Goal: Navigation & Orientation: Go to known website

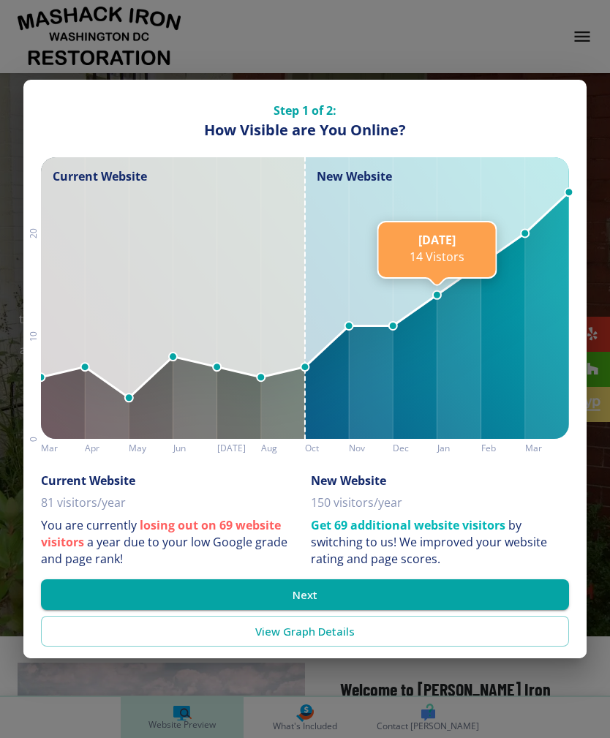
click at [311, 587] on button "Next" at bounding box center [305, 595] width 528 height 31
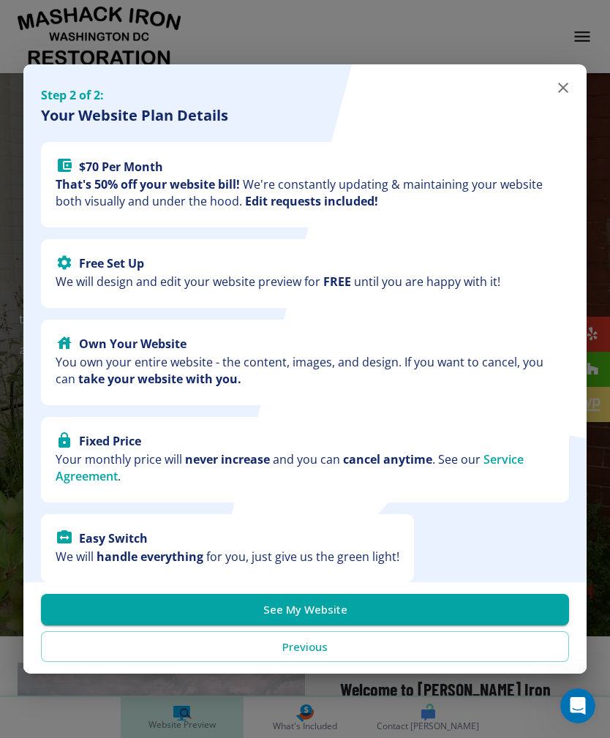
click at [329, 632] on button "Previous" at bounding box center [305, 647] width 528 height 31
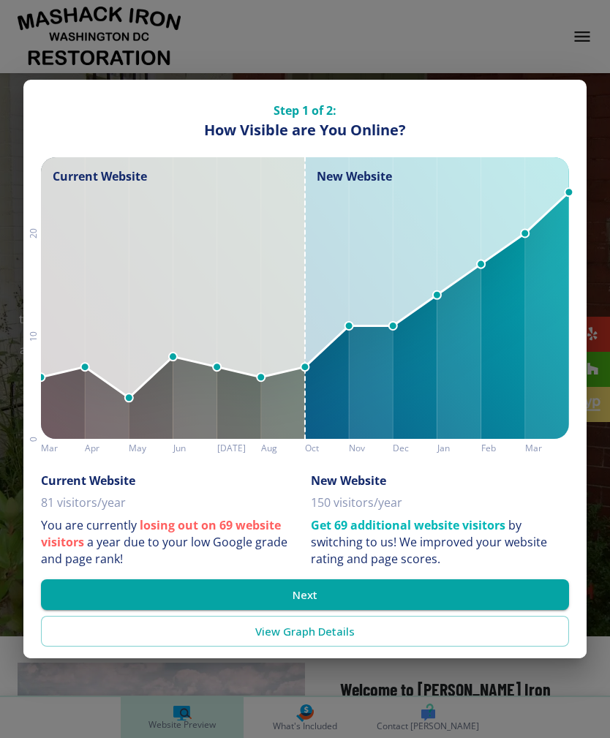
click at [309, 602] on button "Next" at bounding box center [305, 595] width 528 height 31
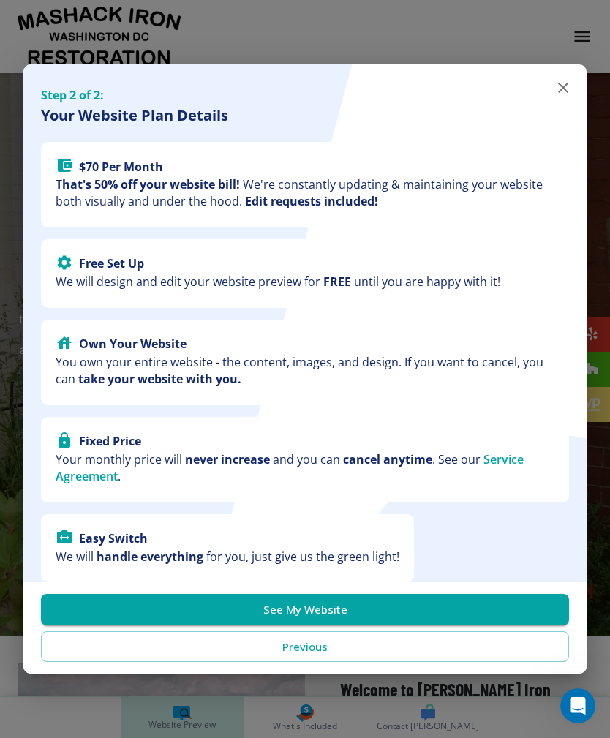
click at [318, 599] on button "See My Website" at bounding box center [305, 609] width 528 height 31
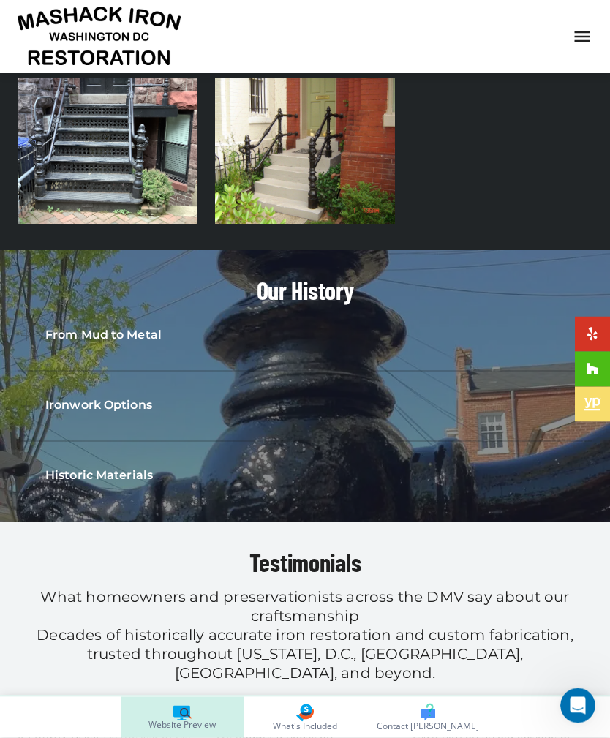
scroll to position [2153, 0]
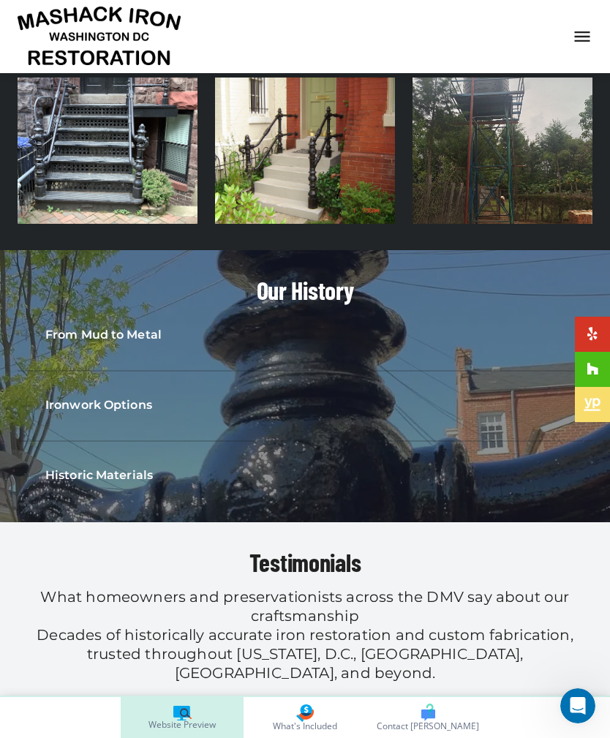
click at [124, 316] on div "From Mud to Metal" at bounding box center [305, 336] width 575 height 40
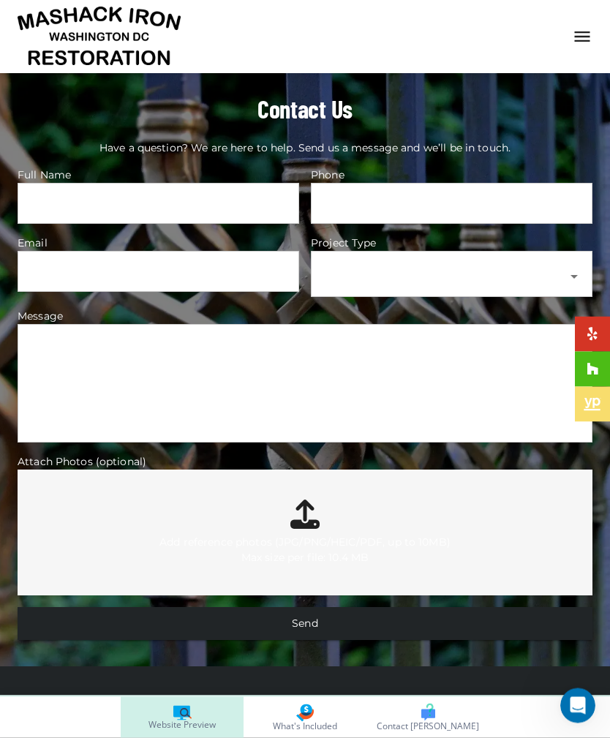
scroll to position [4245, 0]
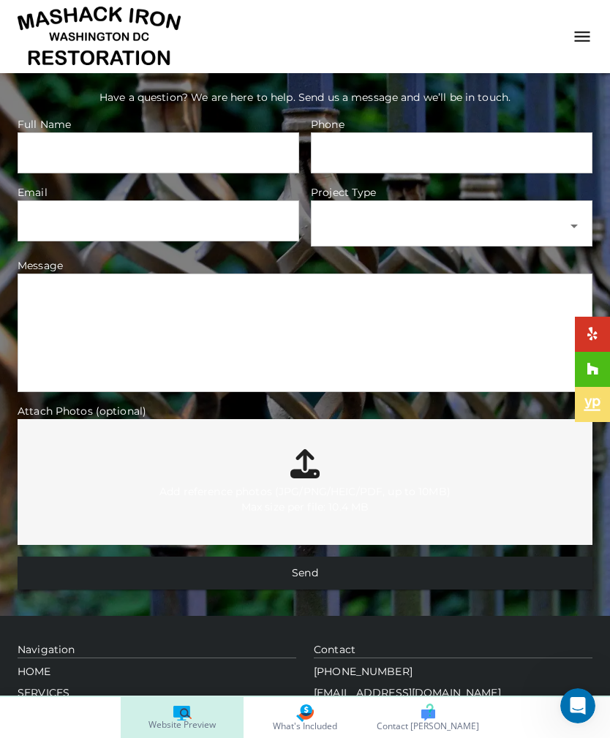
click at [55, 707] on p "GALLERY" at bounding box center [157, 714] width 279 height 15
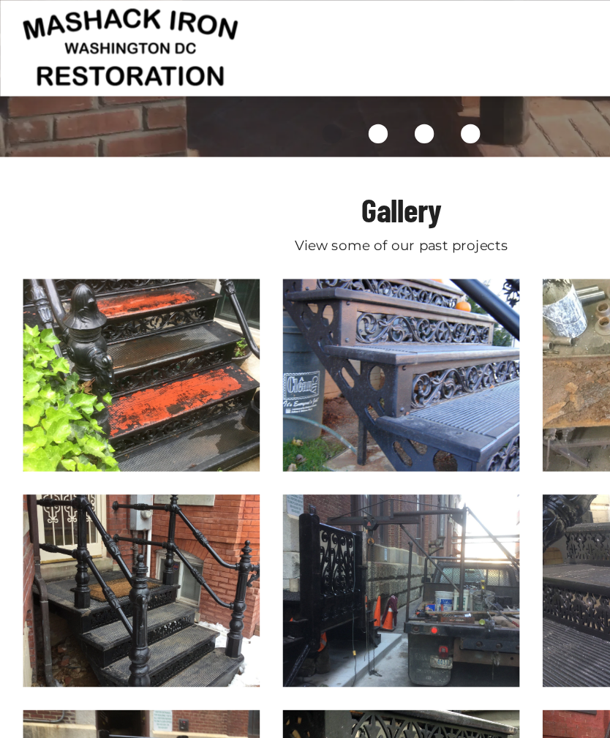
scroll to position [517, 0]
click at [146, 304] on img "button" at bounding box center [108, 285] width 180 height 146
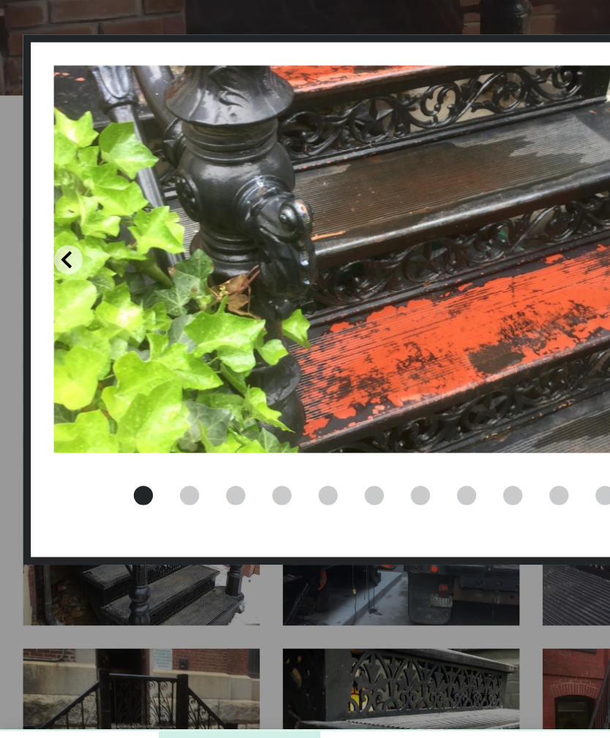
scroll to position [435, 0]
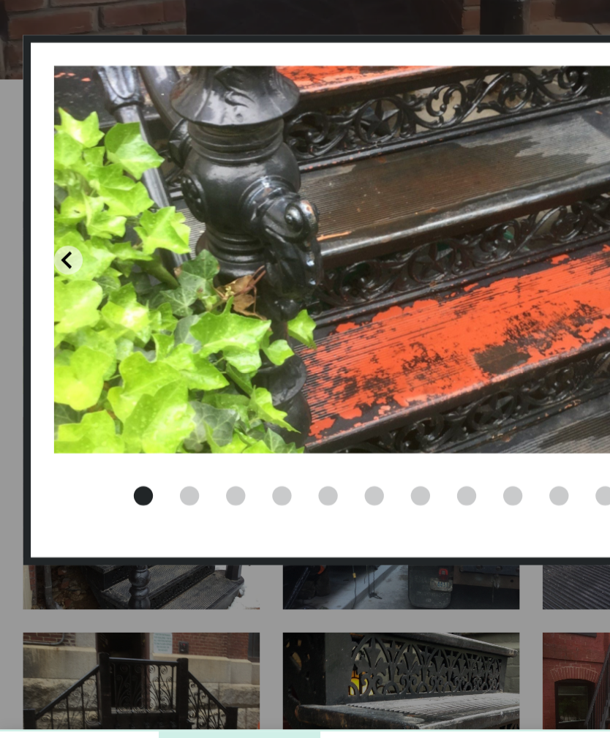
click at [146, 511] on div "Go to slide 2" at bounding box center [144, 518] width 15 height 15
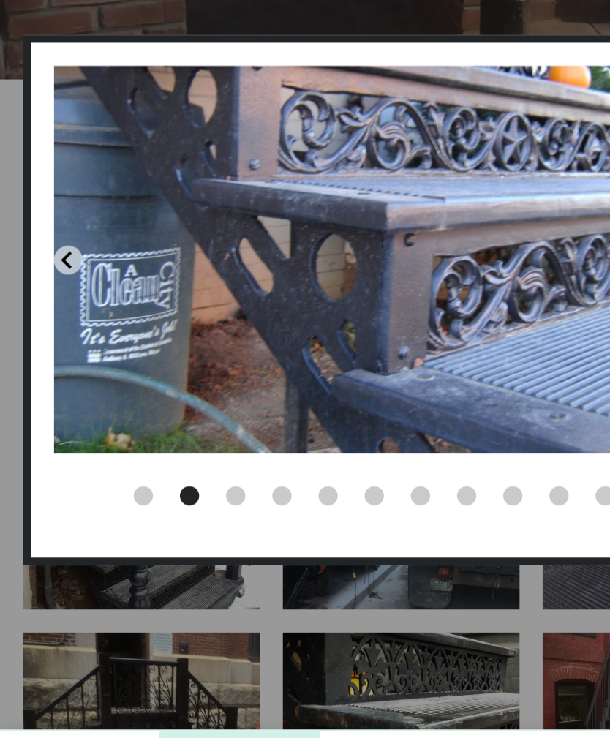
click at [181, 511] on div "Go to slide 3" at bounding box center [179, 518] width 15 height 15
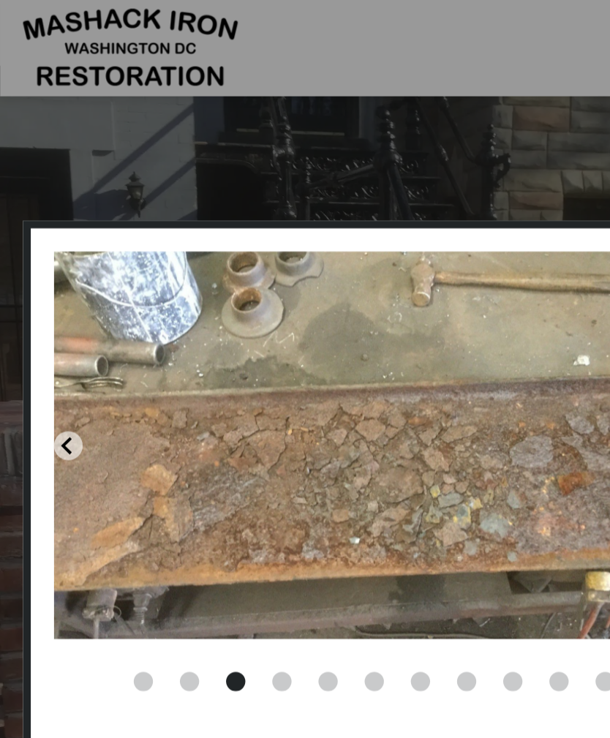
scroll to position [0, 0]
